Goal: Check status

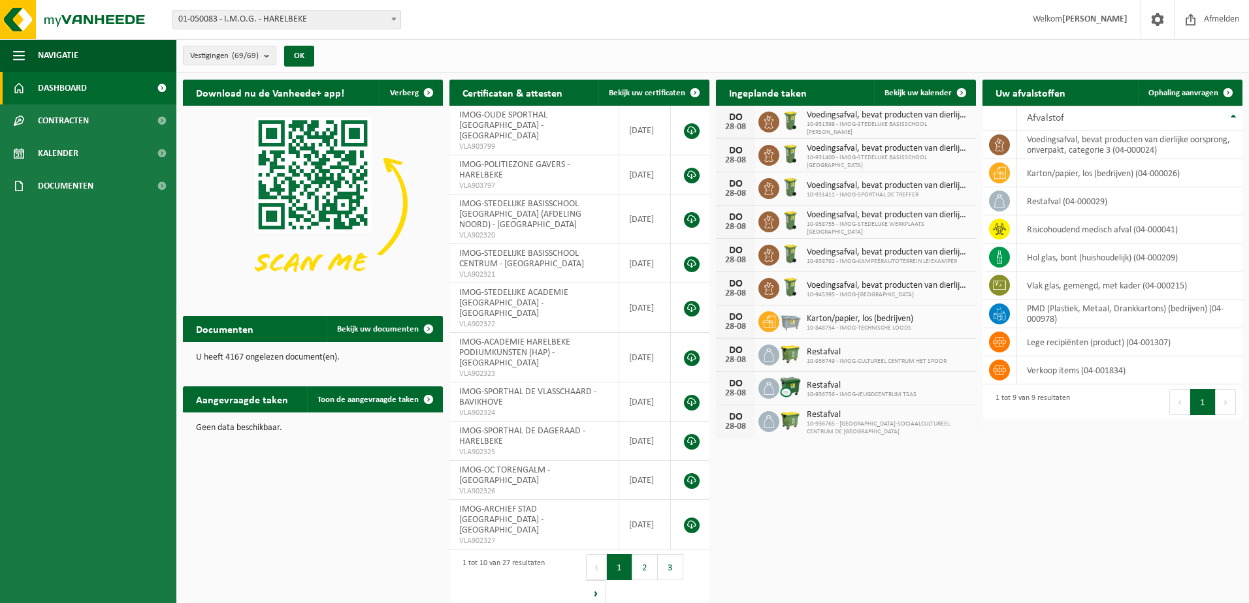
drag, startPoint x: 274, startPoint y: 59, endPoint x: 266, endPoint y: 69, distance: 12.1
click at [274, 59] on b "submit" at bounding box center [270, 55] width 12 height 18
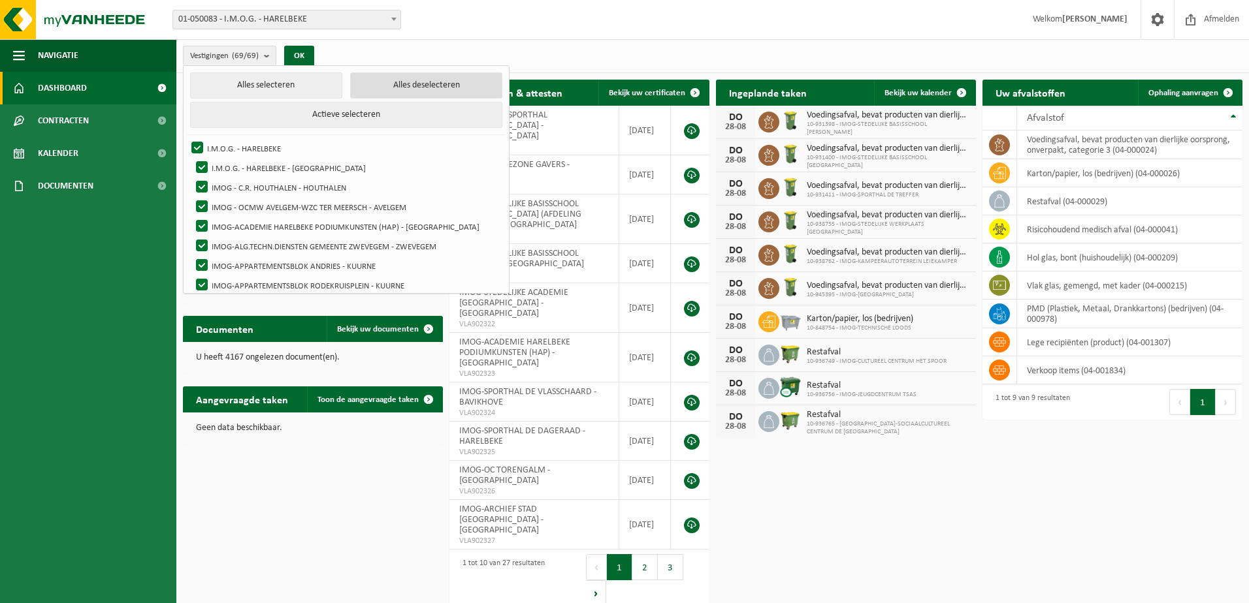
click at [407, 84] on button "Alles deselecteren" at bounding box center [426, 85] width 152 height 26
checkbox input "false"
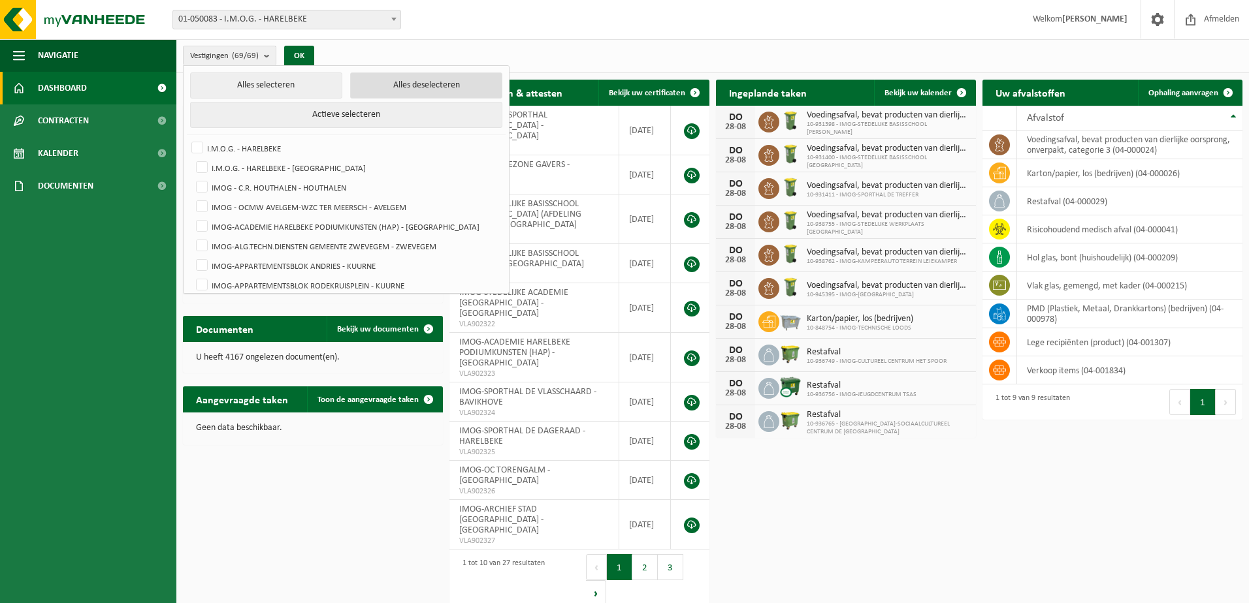
checkbox input "false"
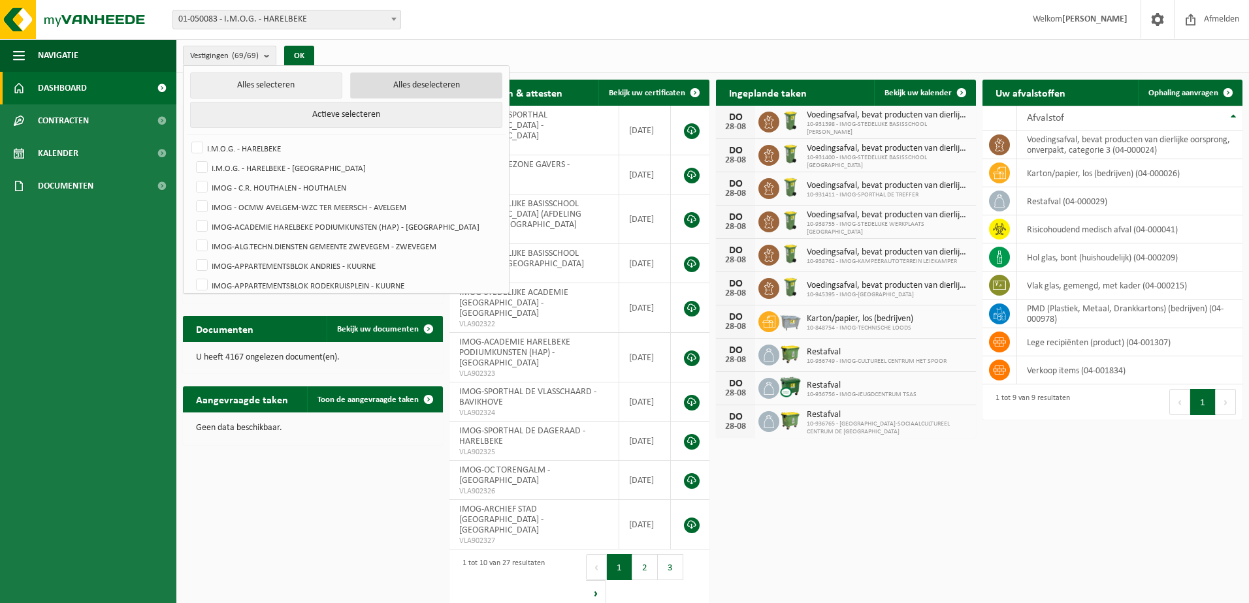
checkbox input "false"
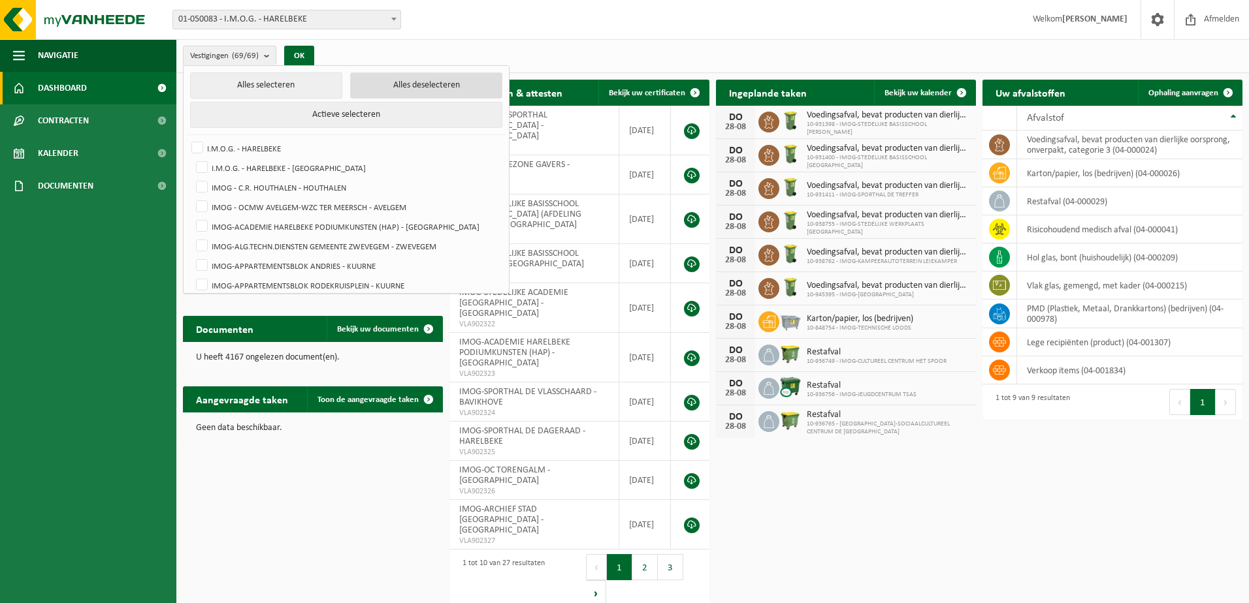
checkbox input "false"
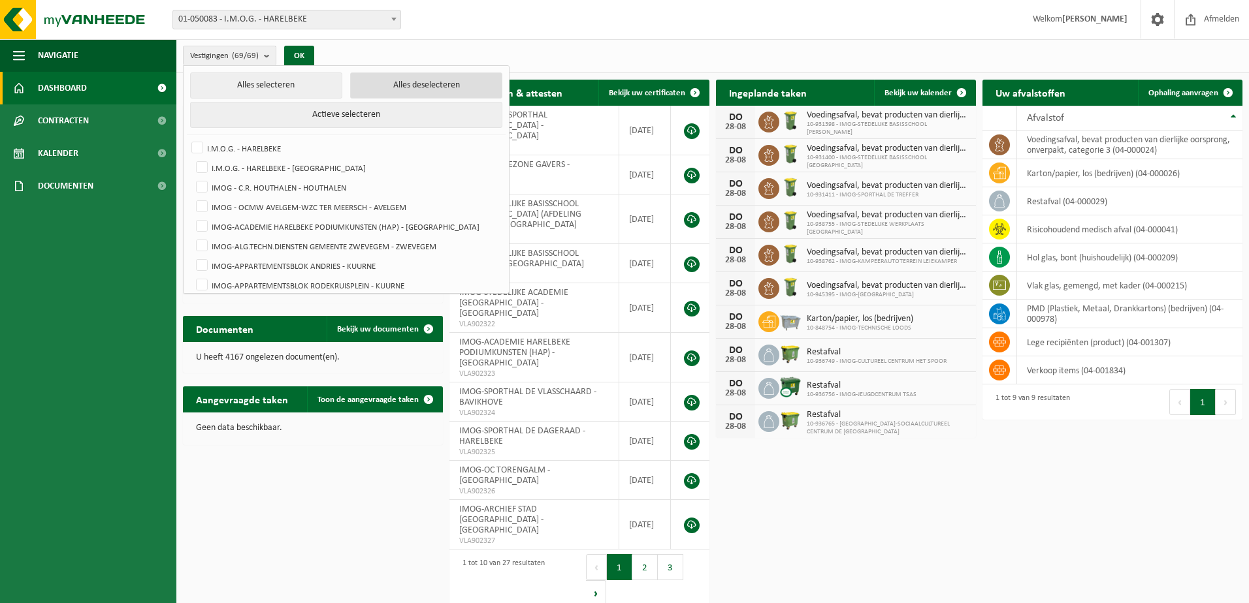
checkbox input "false"
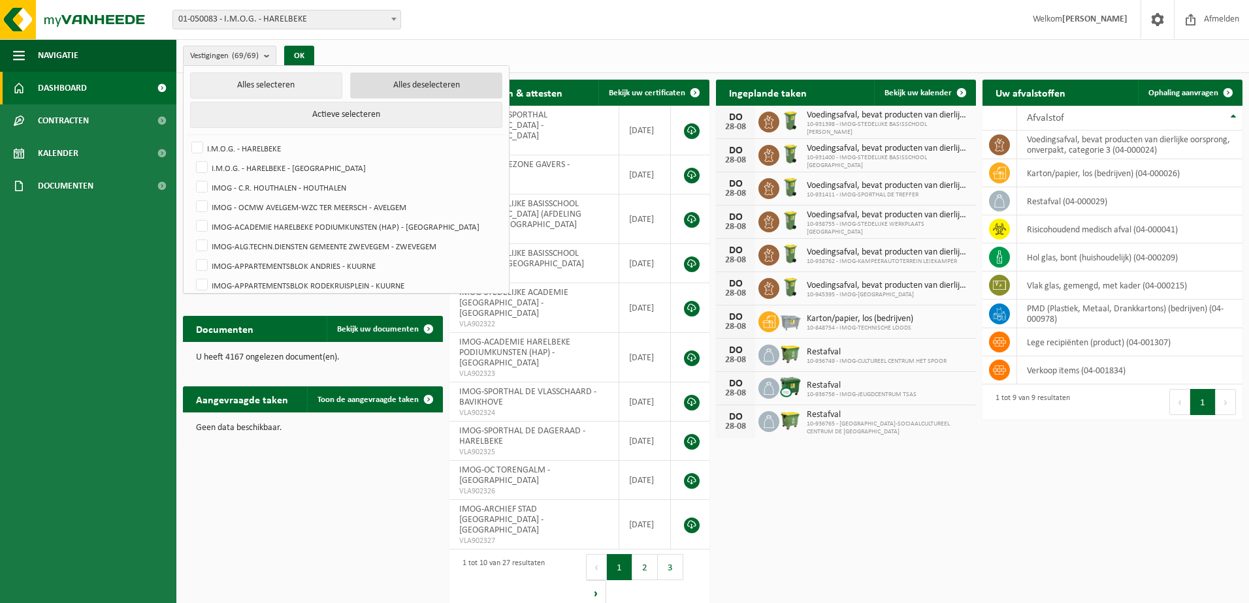
checkbox input "false"
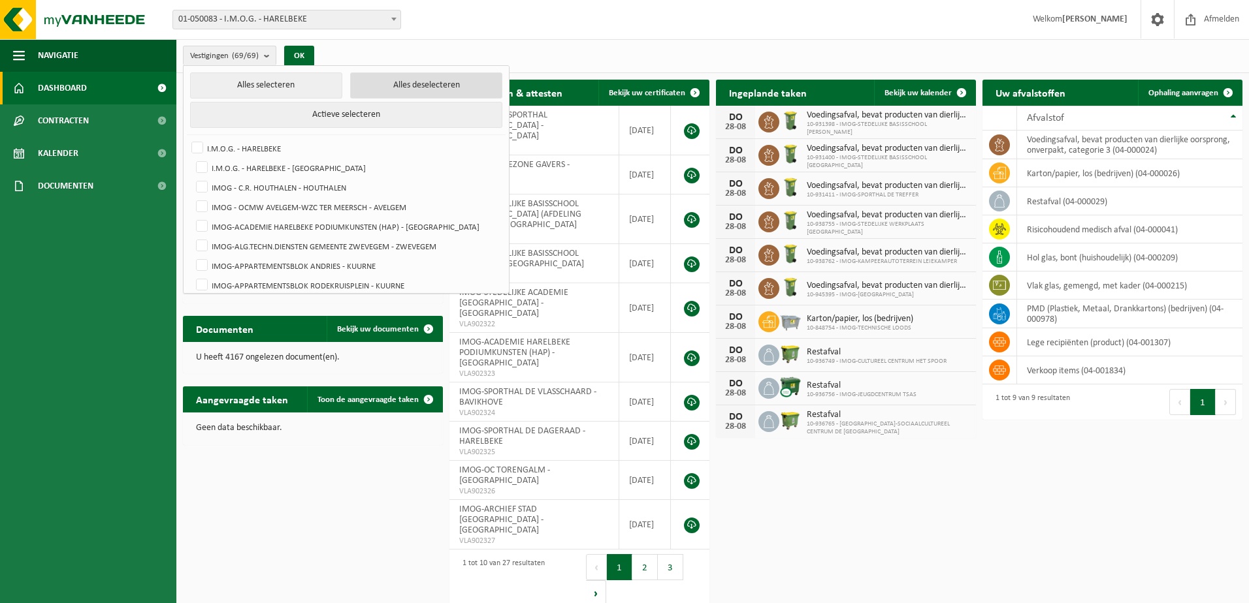
checkbox input "false"
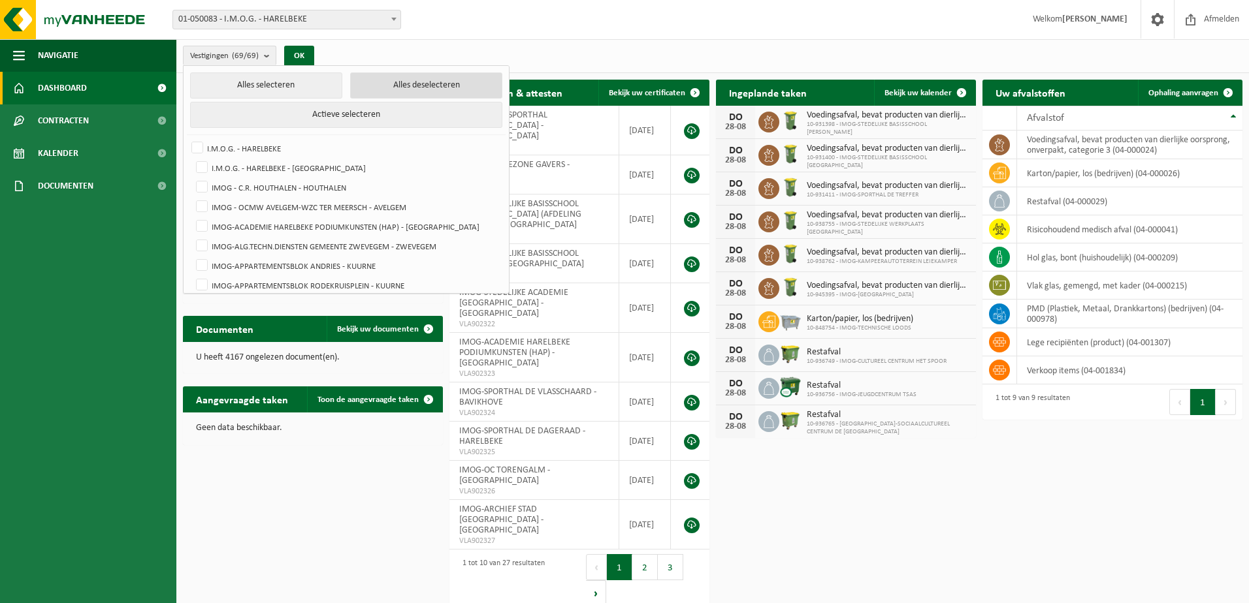
checkbox input "false"
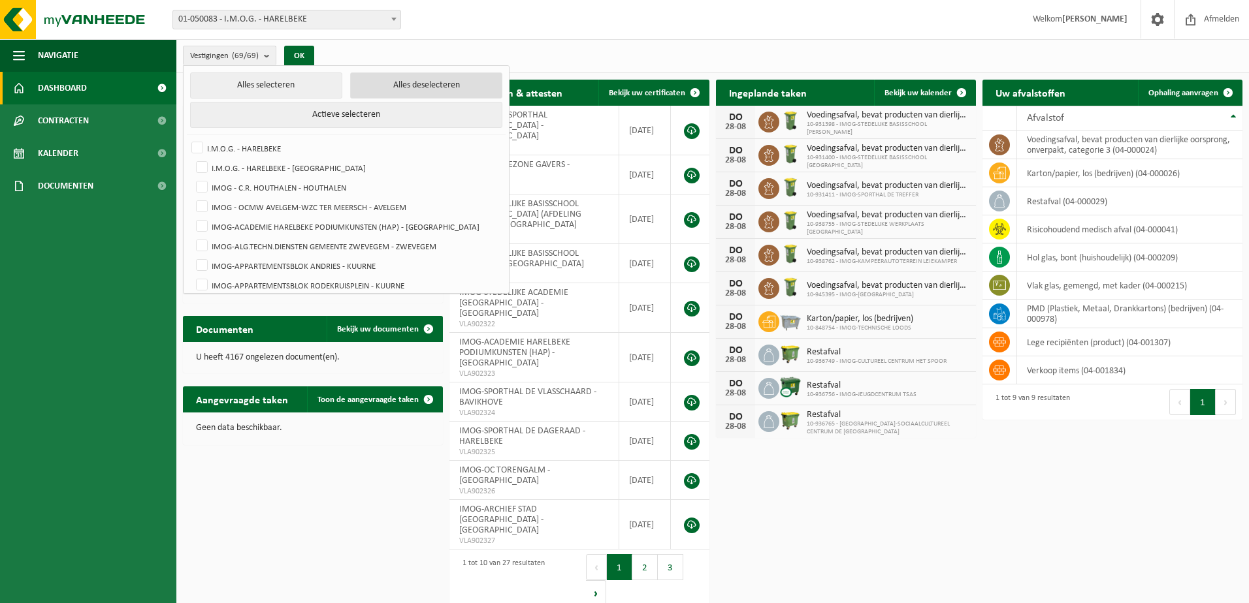
checkbox input "false"
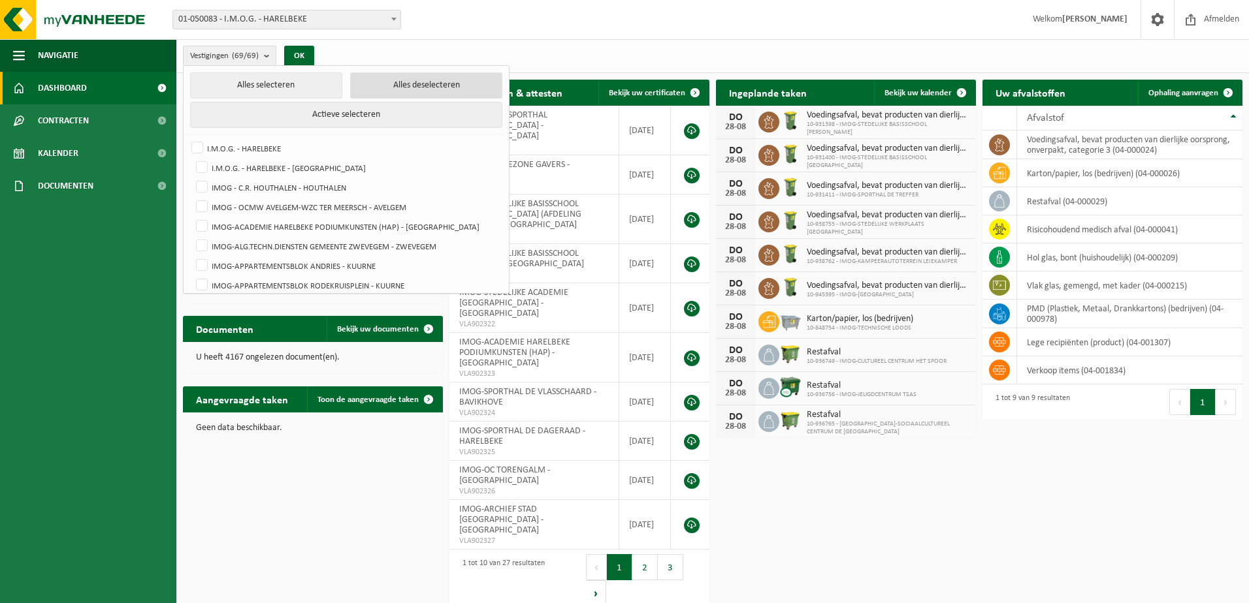
checkbox input "false"
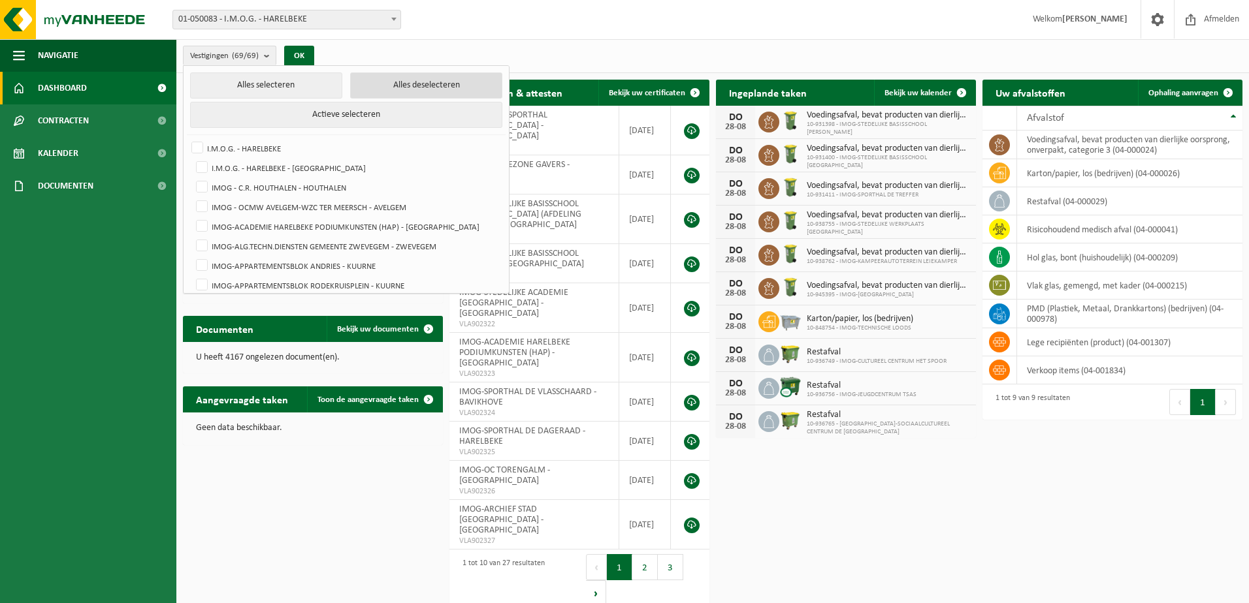
checkbox input "false"
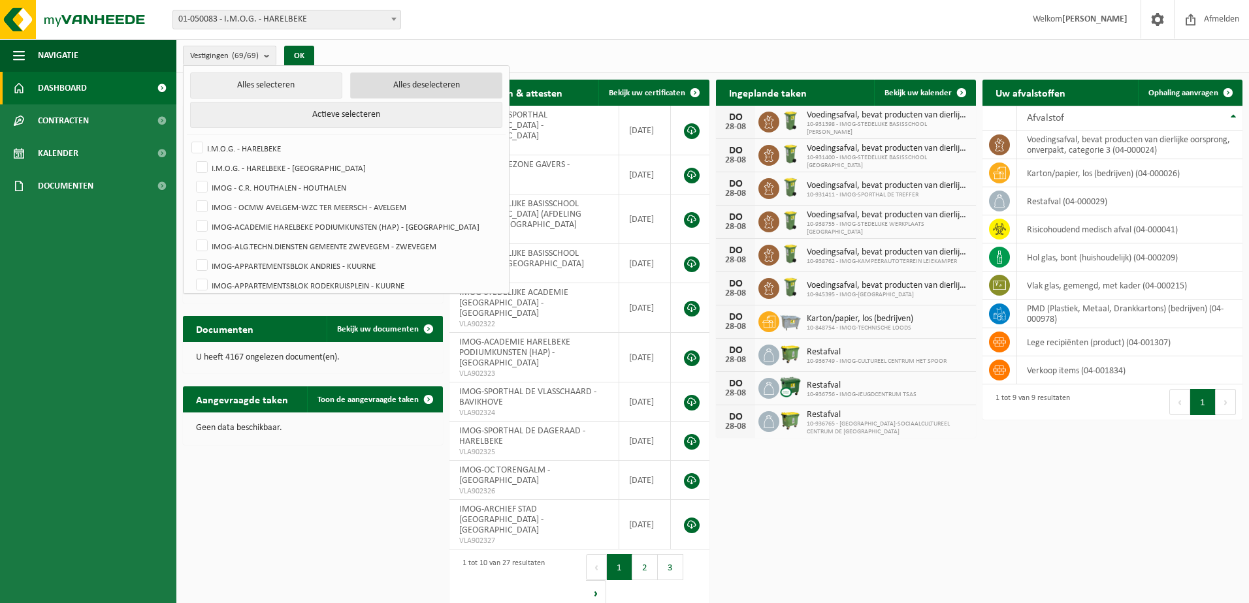
checkbox input "false"
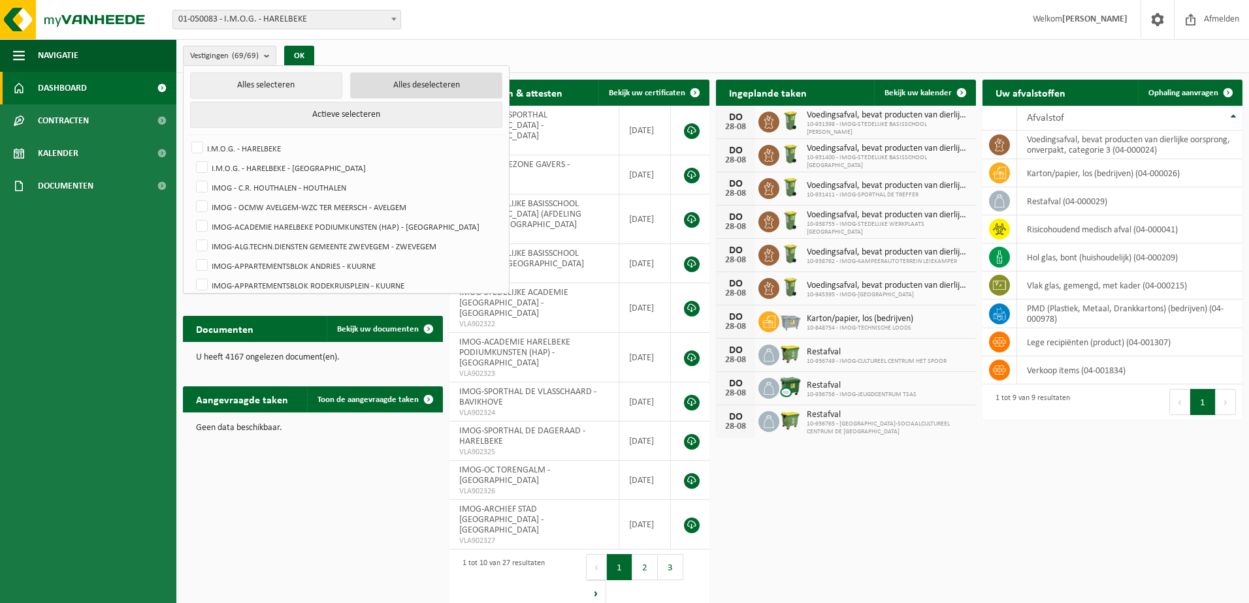
checkbox input "false"
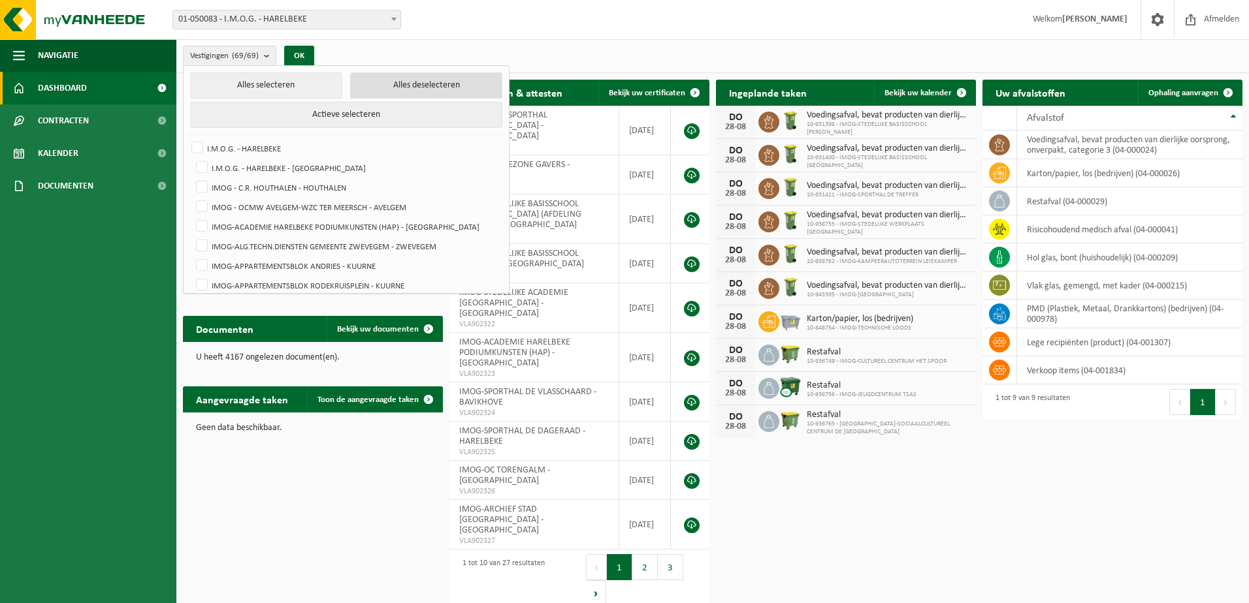
checkbox input "false"
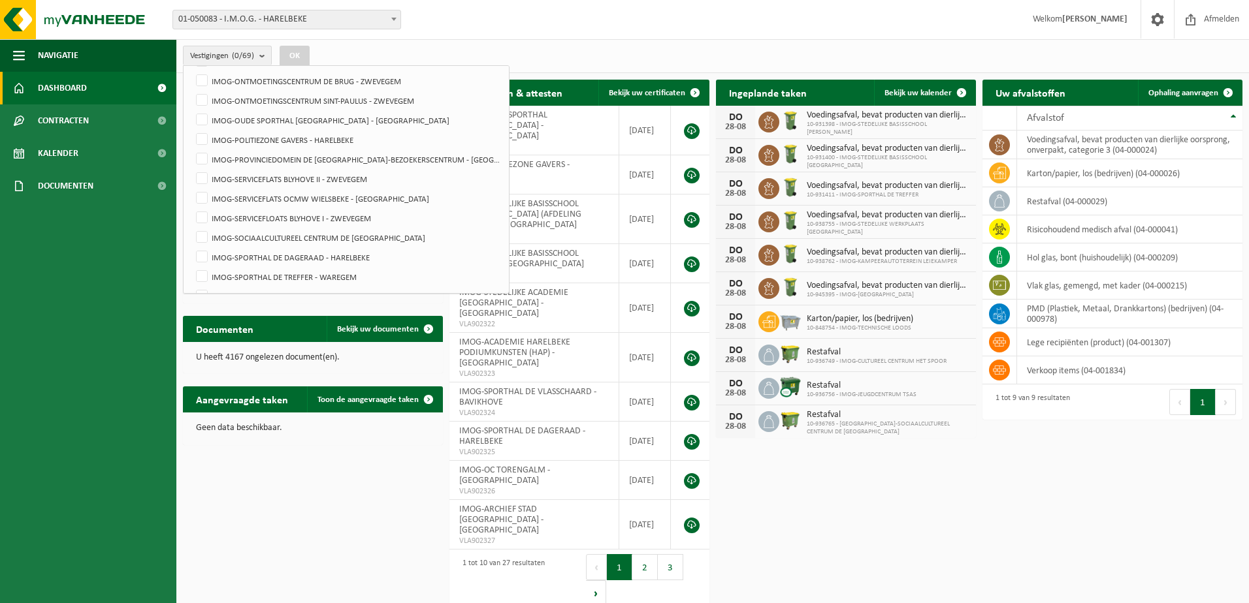
scroll to position [849, 0]
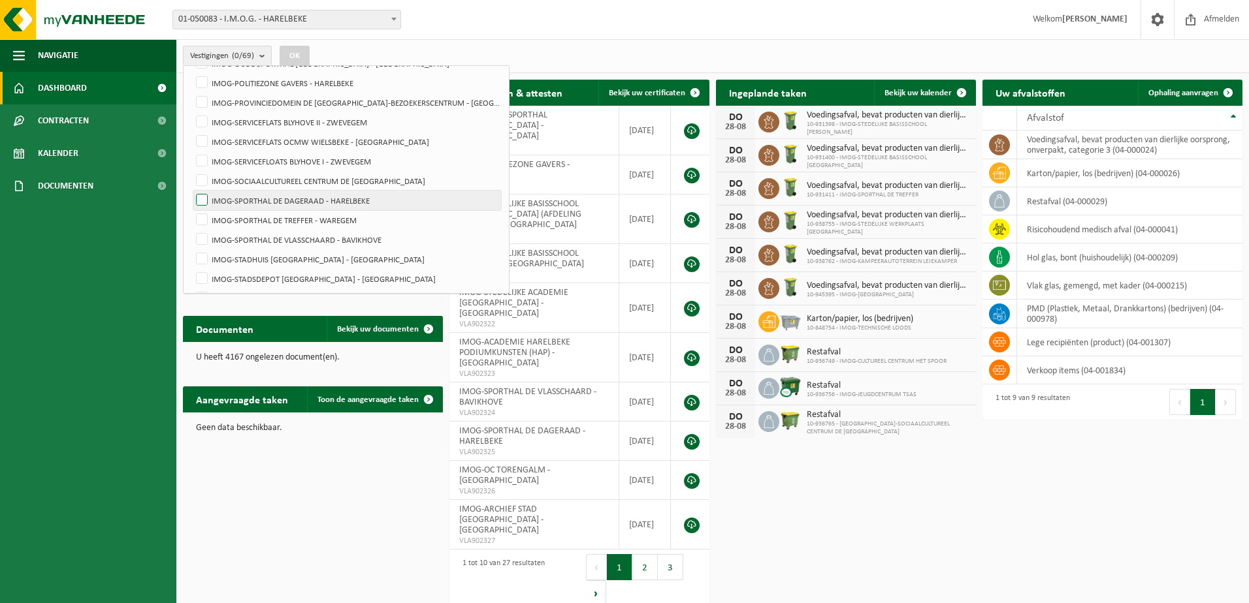
click at [200, 197] on label "IMOG-SPORTHAL DE DAGERAAD - HARELBEKE" at bounding box center [347, 201] width 308 height 20
click at [191, 191] on input "IMOG-SPORTHAL DE DAGERAAD - HARELBEKE" at bounding box center [191, 190] width 1 height 1
checkbox input "true"
click at [296, 55] on button "OK" at bounding box center [295, 56] width 30 height 21
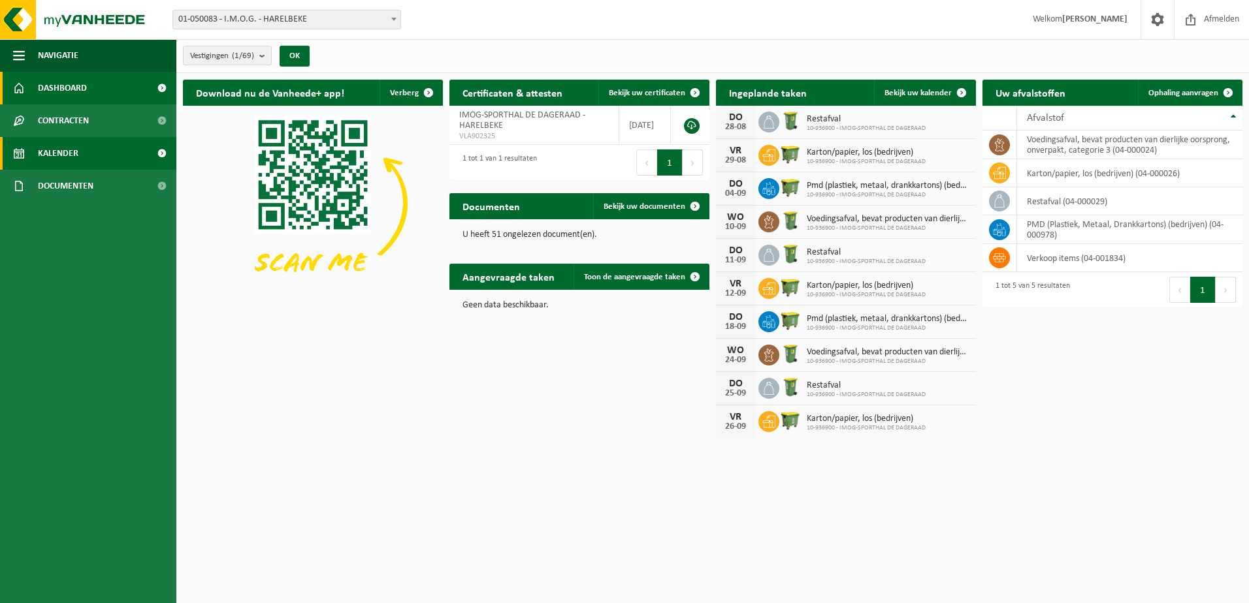
click at [95, 152] on link "Kalender" at bounding box center [88, 153] width 176 height 33
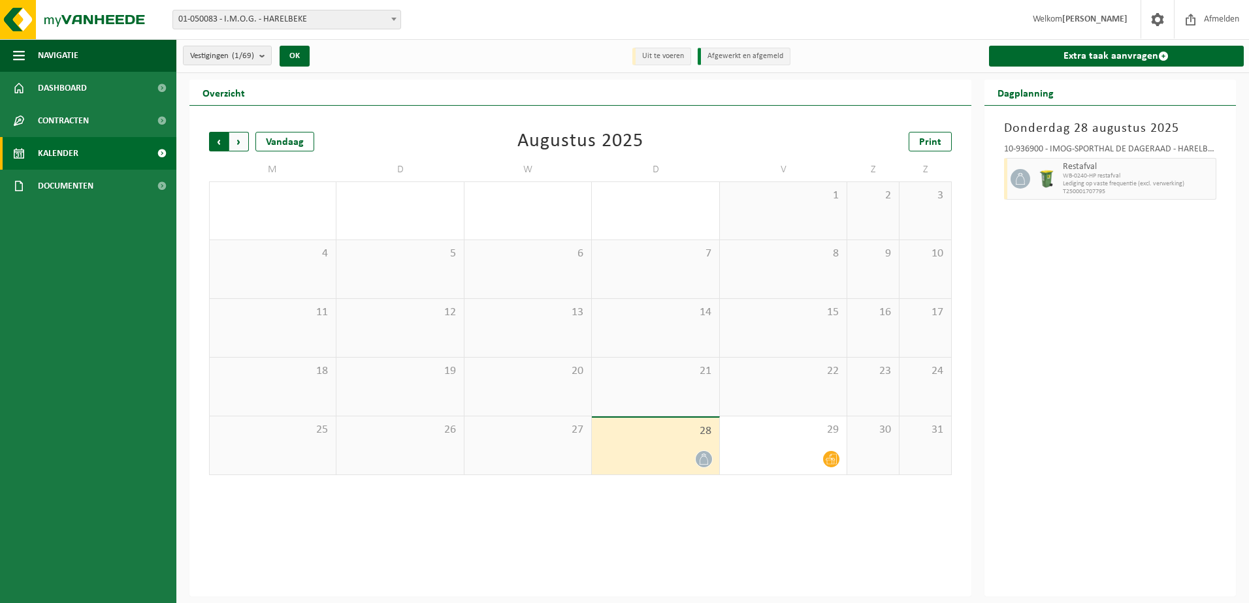
click at [234, 146] on span "Volgende" at bounding box center [239, 142] width 20 height 20
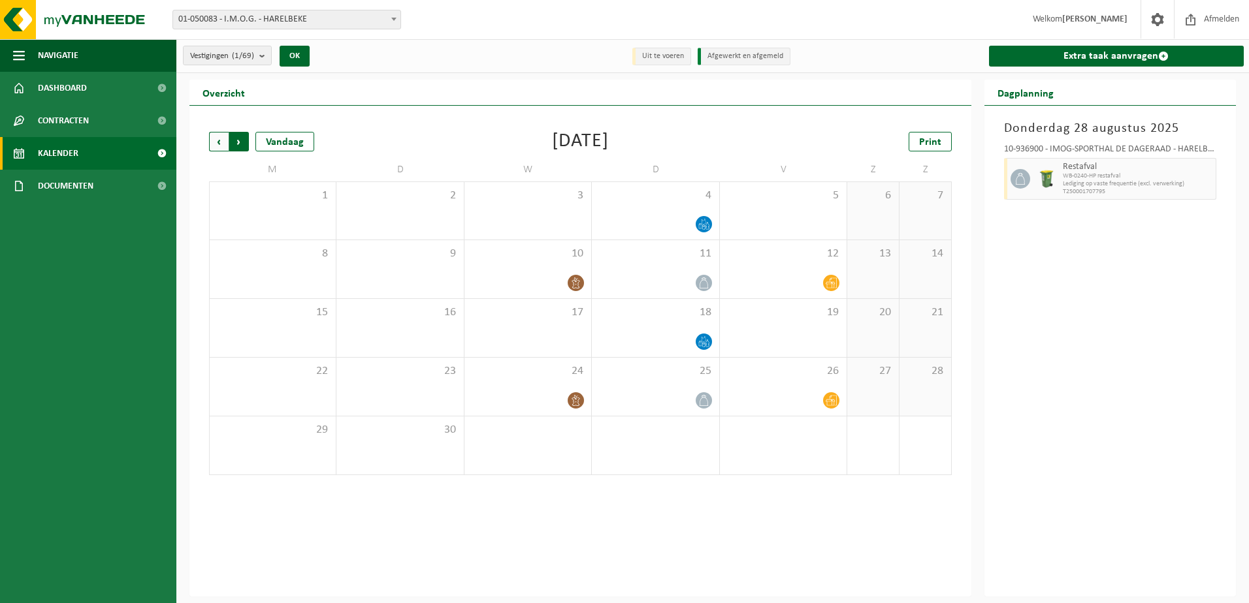
click at [217, 146] on span "Vorige" at bounding box center [219, 142] width 20 height 20
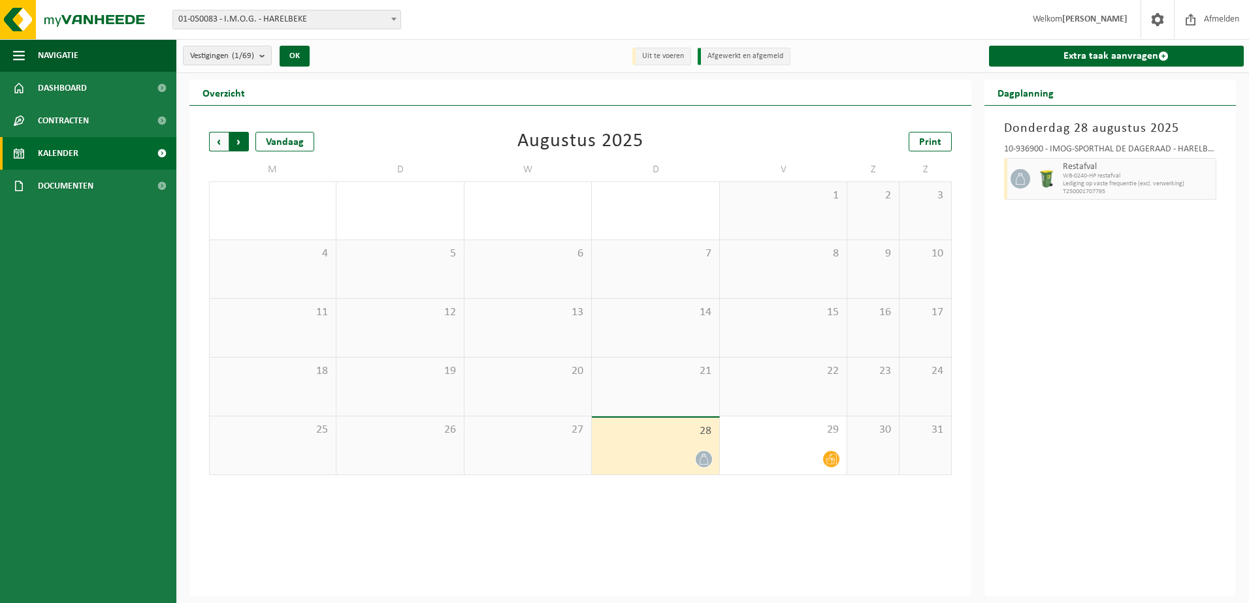
click at [212, 140] on span "Vorige" at bounding box center [219, 142] width 20 height 20
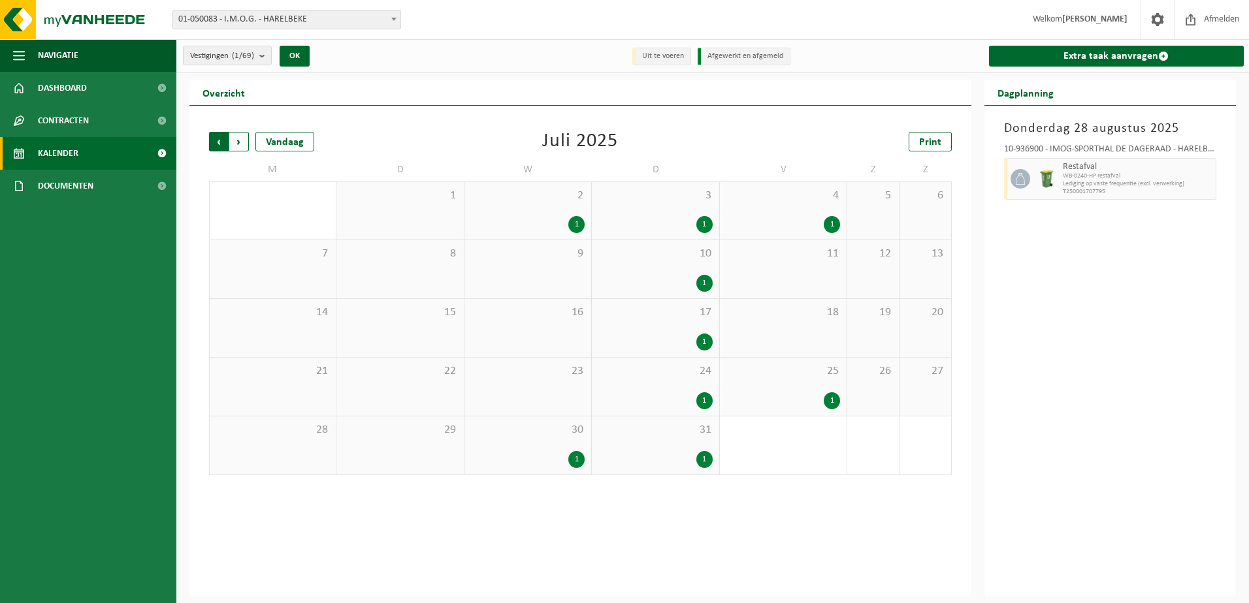
click at [243, 144] on span "Volgende" at bounding box center [239, 142] width 20 height 20
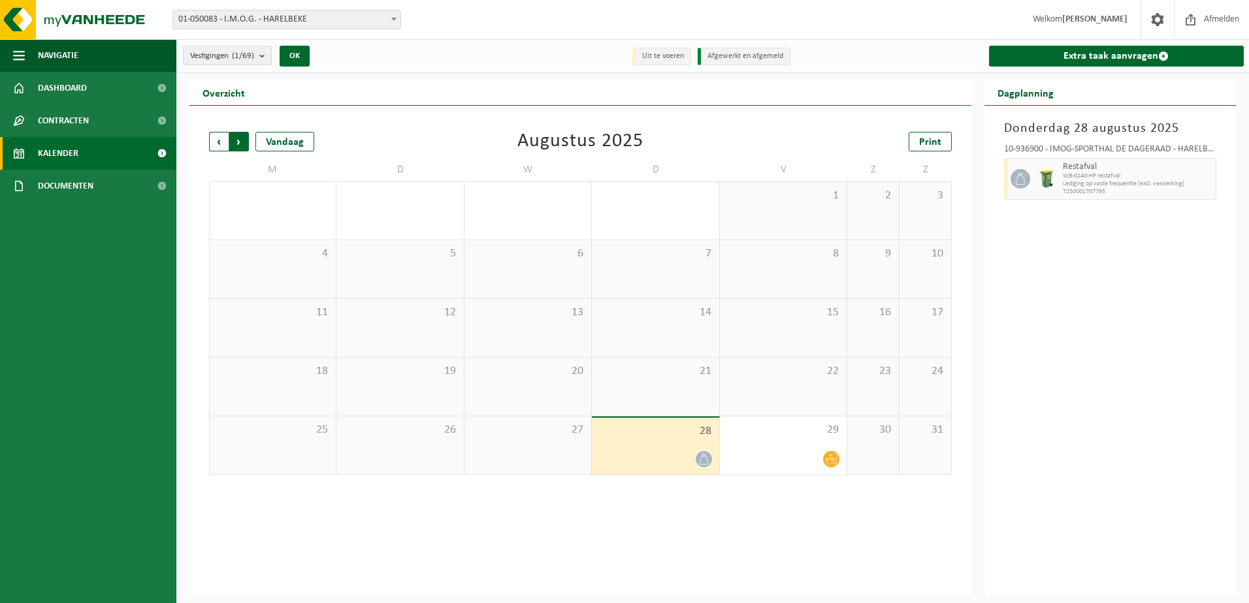
click at [225, 140] on span "Vorige" at bounding box center [219, 142] width 20 height 20
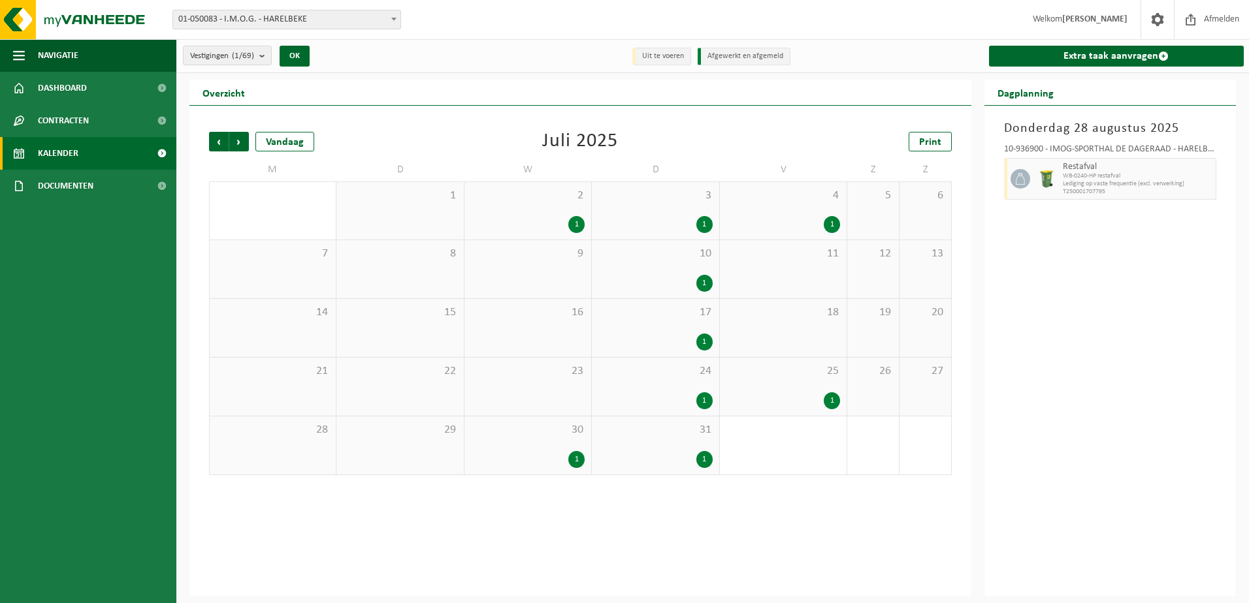
click at [549, 462] on div "1" at bounding box center [528, 459] width 114 height 17
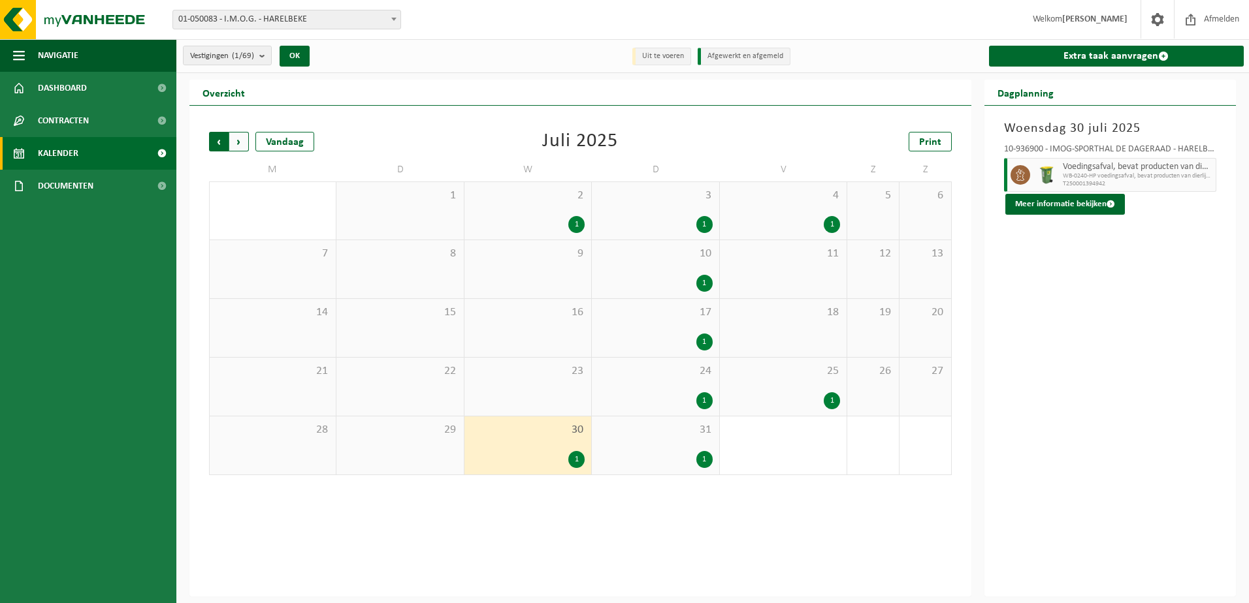
click at [242, 147] on span "Volgende" at bounding box center [239, 142] width 20 height 20
